Goal: Task Accomplishment & Management: Use online tool/utility

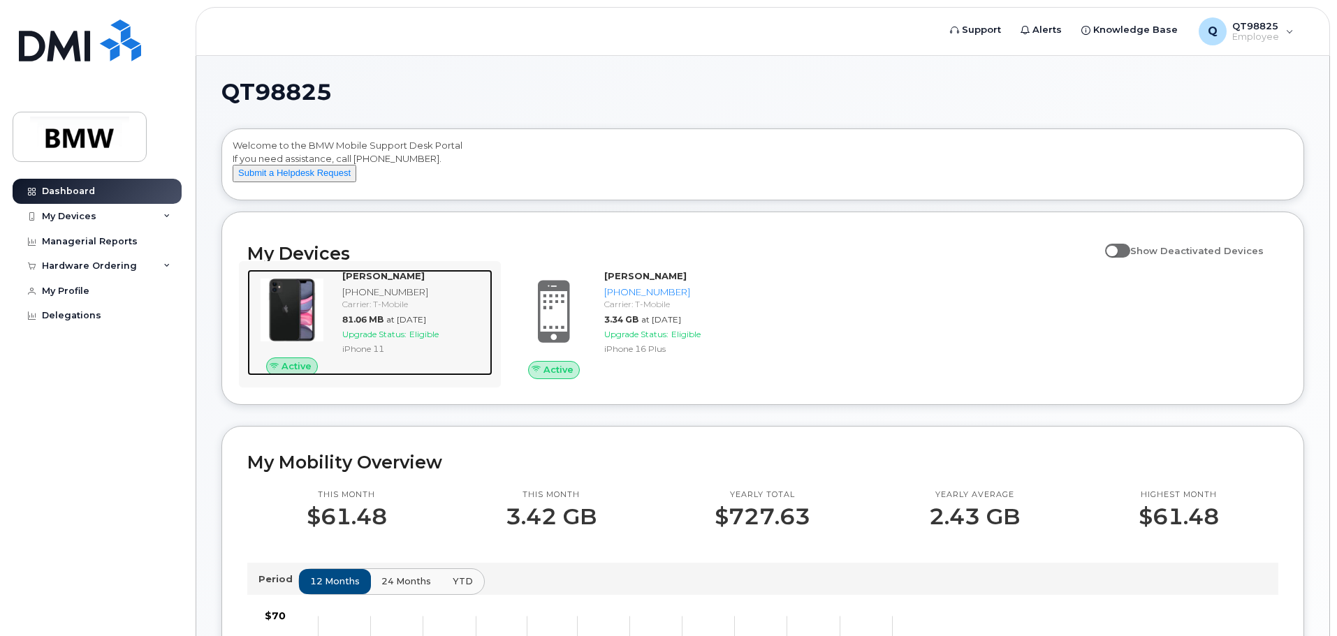
click at [372, 281] on strong "[PERSON_NAME]" at bounding box center [383, 275] width 82 height 11
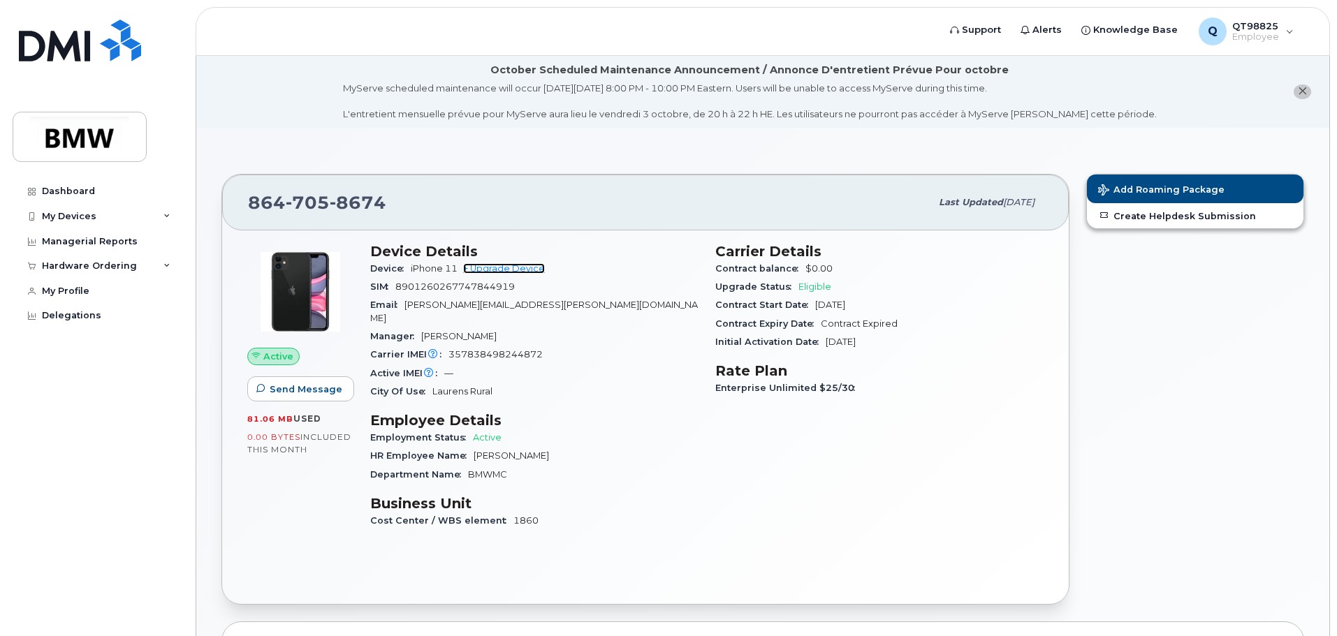
click at [528, 267] on link "+ Upgrade Device" at bounding box center [504, 268] width 82 height 10
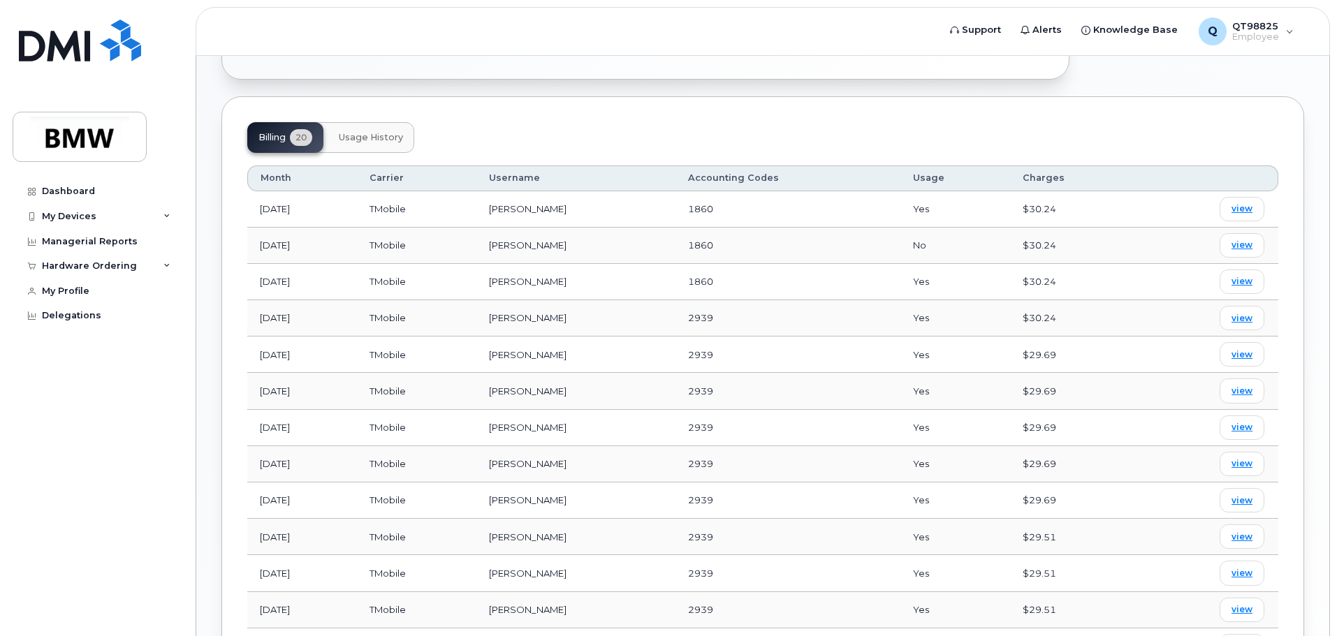
scroll to position [559, 0]
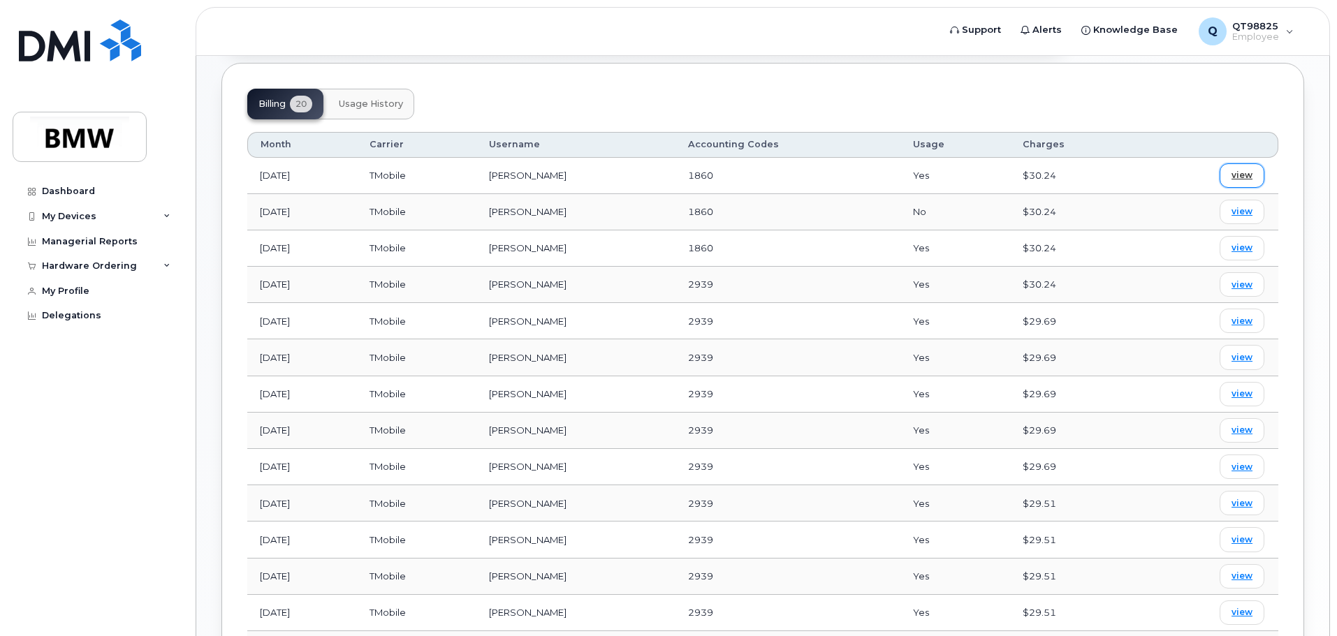
click at [1245, 169] on span "view" at bounding box center [1241, 175] width 21 height 13
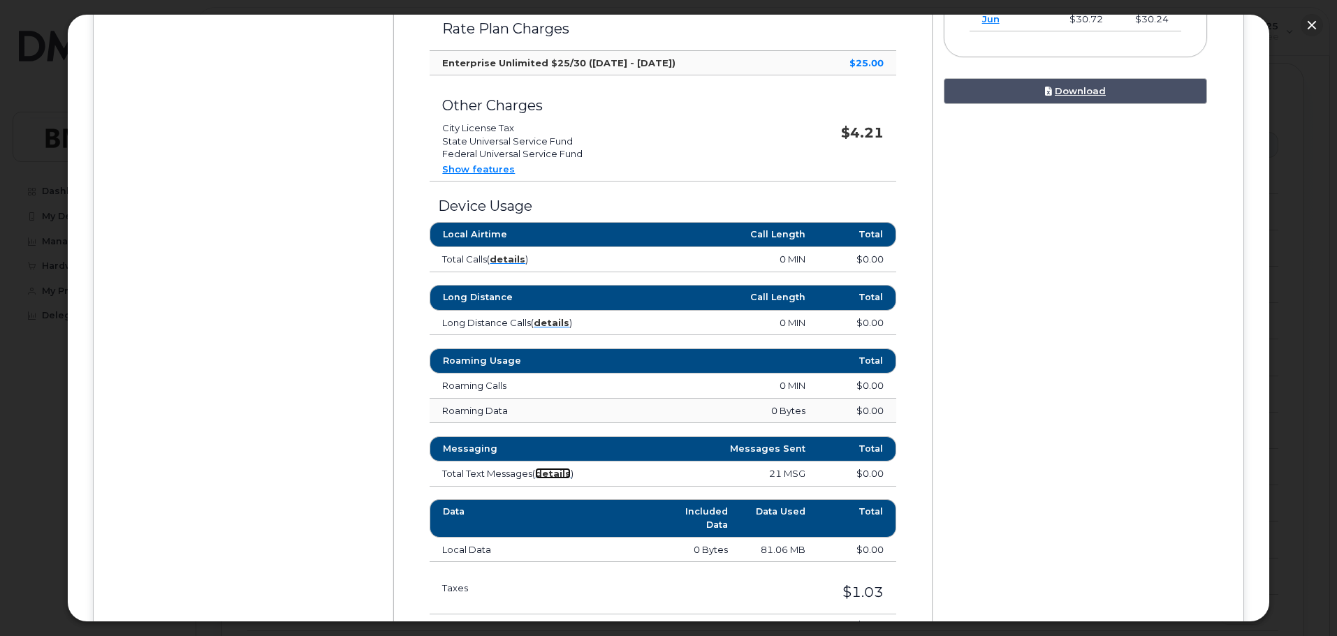
click at [558, 476] on strong "details" at bounding box center [553, 473] width 36 height 11
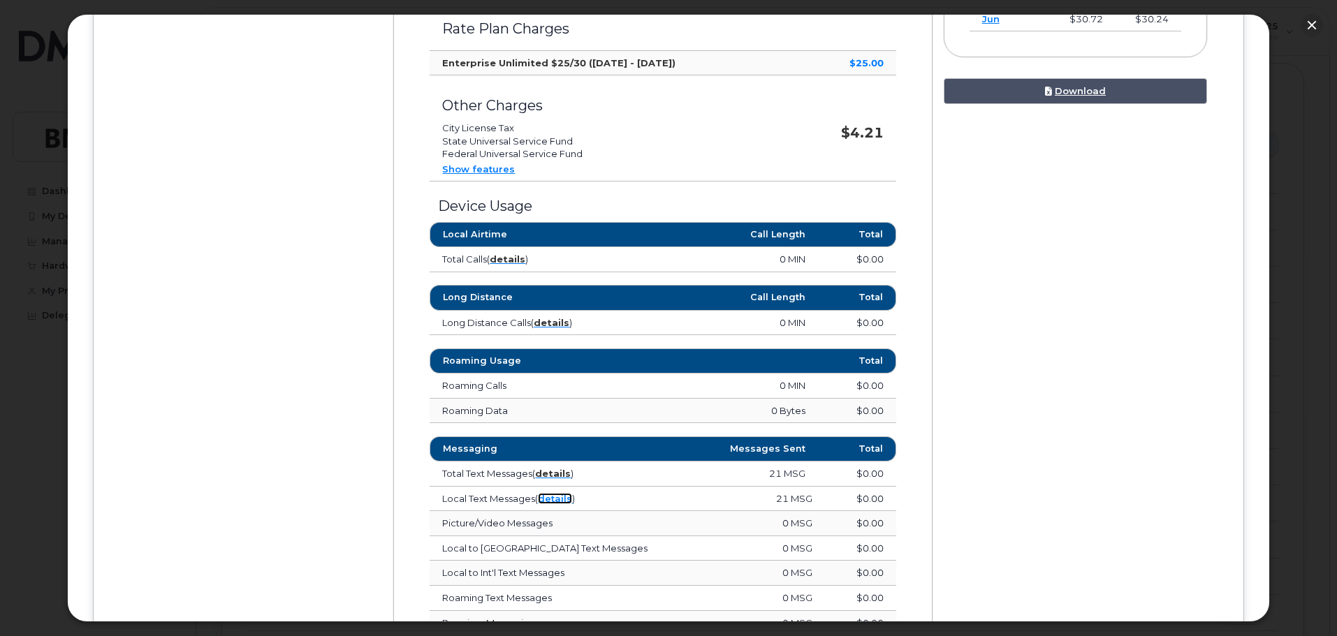
click at [559, 495] on link "details" at bounding box center [555, 498] width 34 height 11
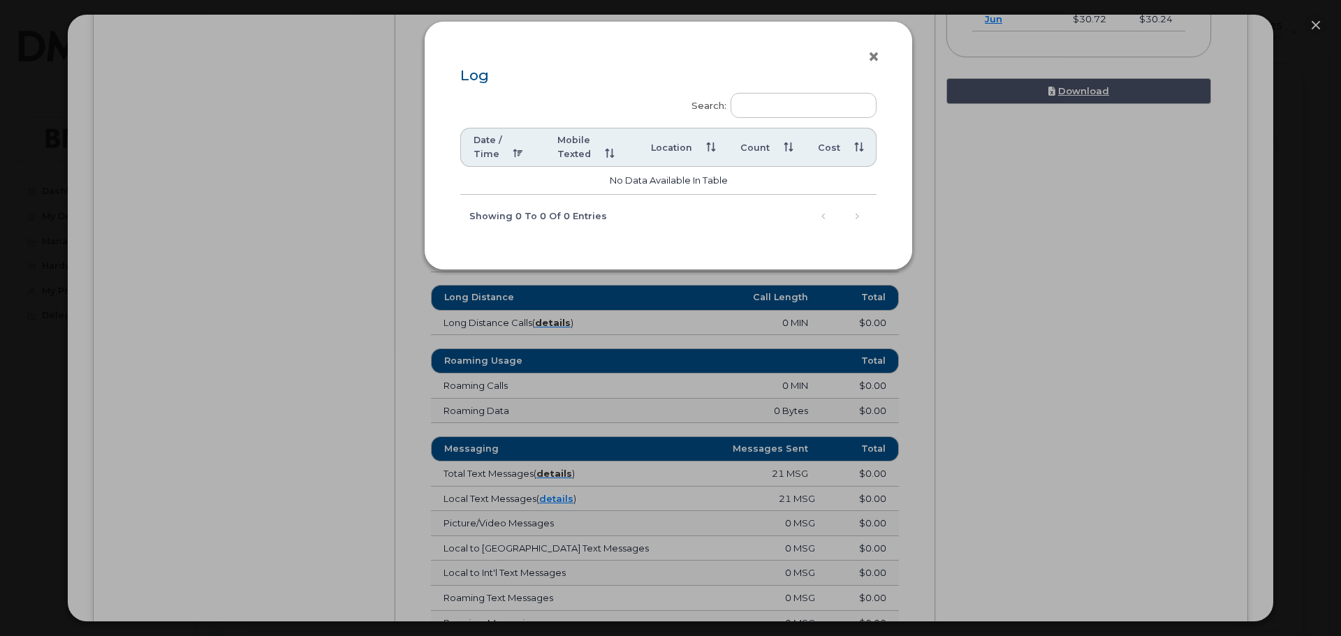
click at [877, 53] on button "×" at bounding box center [877, 57] width 20 height 21
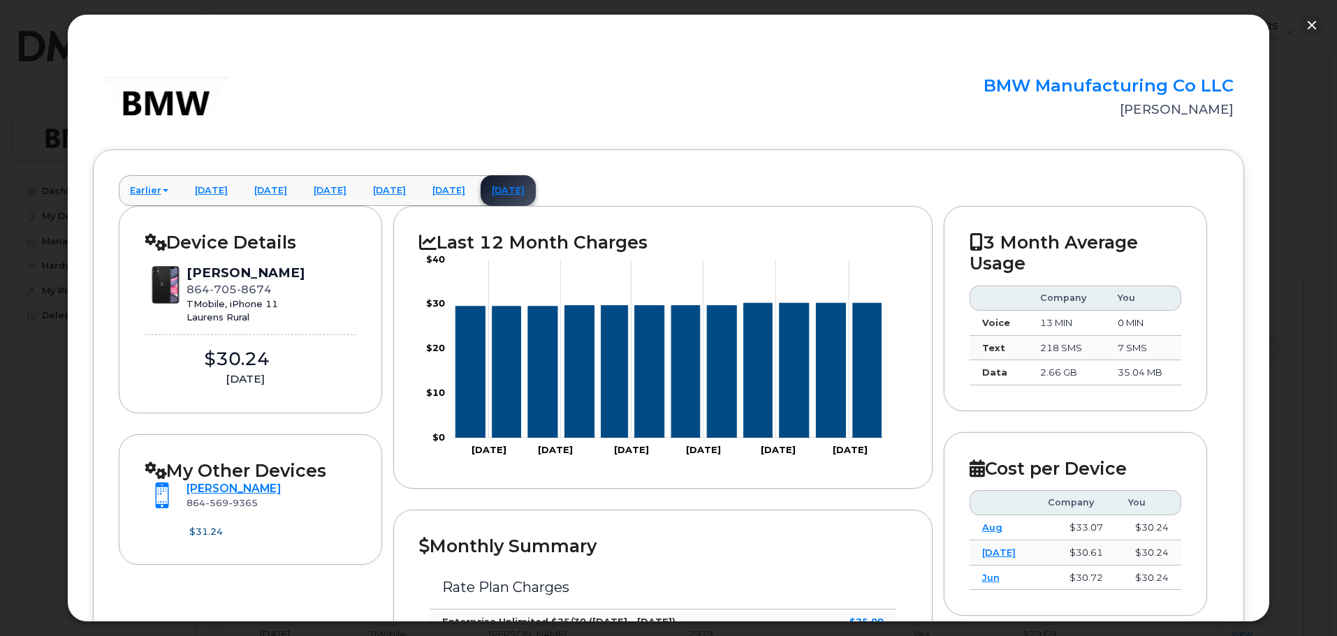
scroll to position [349, 0]
click at [1310, 22] on button "button" at bounding box center [1311, 25] width 22 height 22
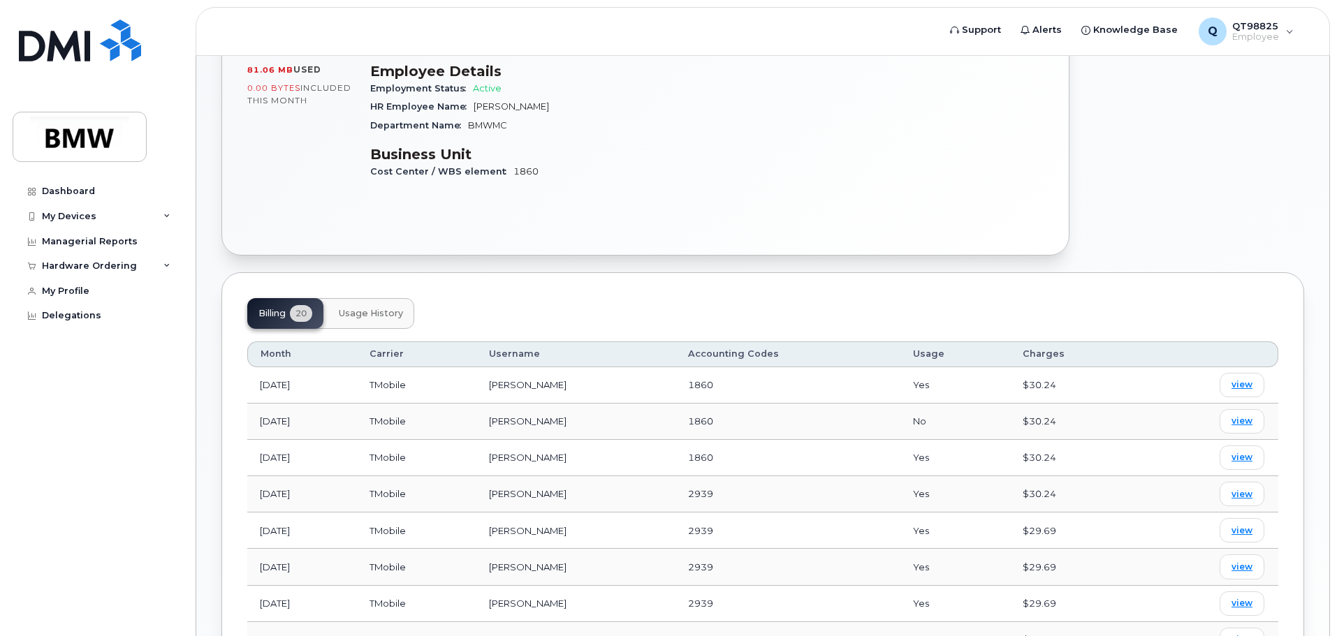
click at [1245, 211] on div "Add Roaming Package Create Helpdesk Submission" at bounding box center [1195, 40] width 235 height 448
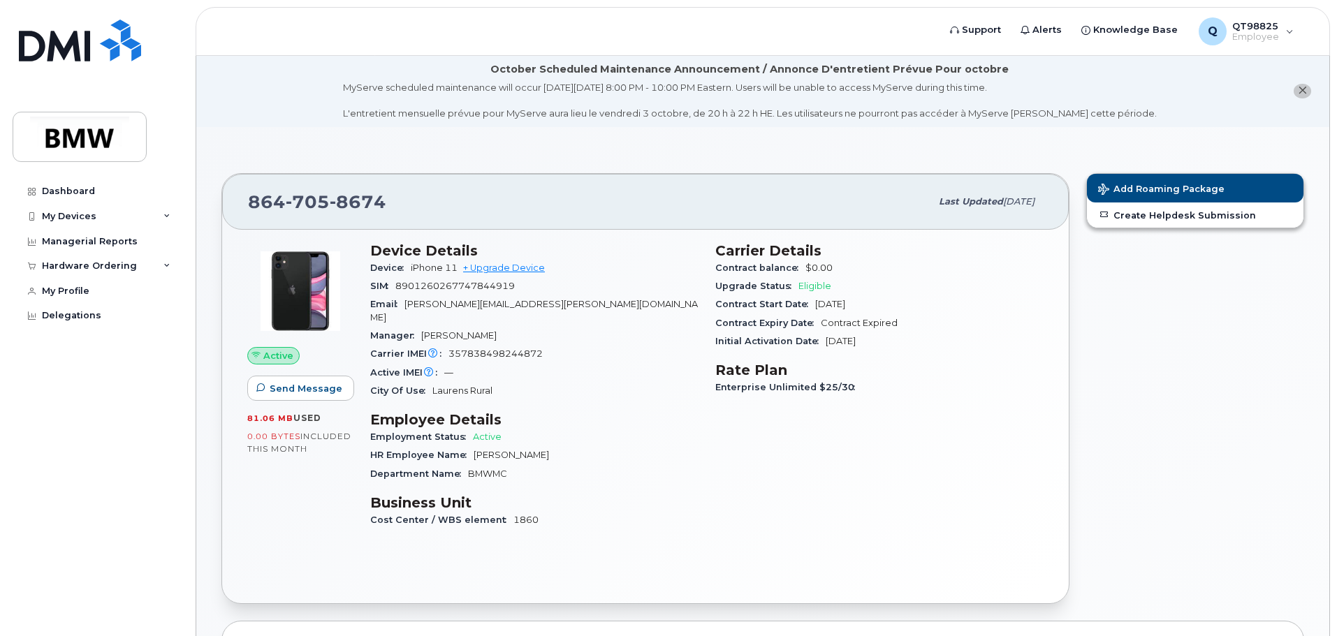
scroll to position [0, 0]
click at [80, 212] on div "My Devices" at bounding box center [69, 216] width 54 height 11
